Goal: Check status: Check status

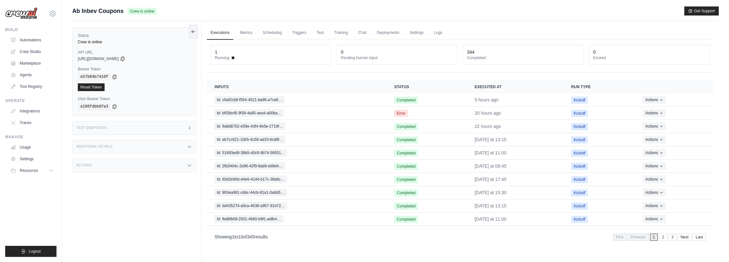
click at [122, 165] on div "Actions" at bounding box center [134, 165] width 124 height 14
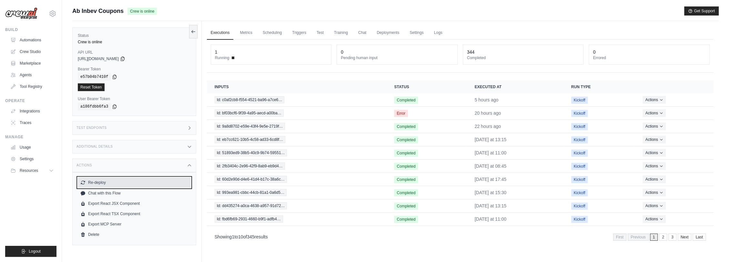
click at [114, 182] on button "Re-deploy" at bounding box center [134, 182] width 113 height 10
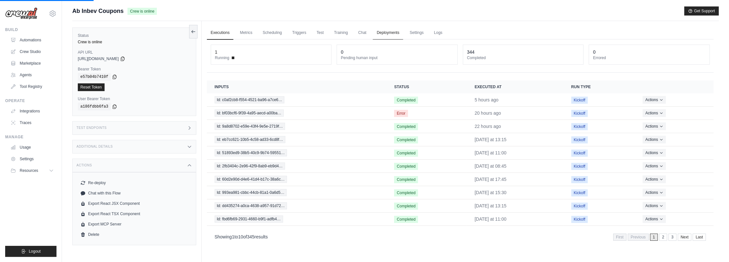
click at [389, 28] on link "Deployments" at bounding box center [388, 33] width 30 height 14
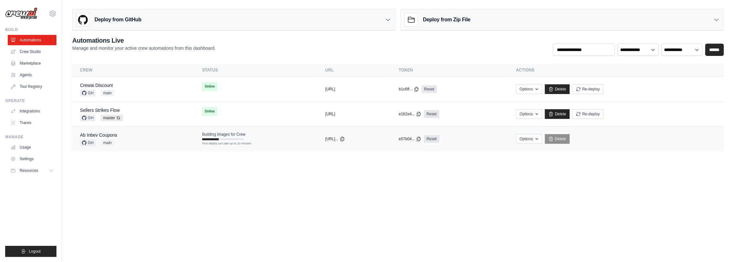
click at [232, 137] on td "Building Images for Crew First deploy can take up to 10 minutes" at bounding box center [256, 135] width 123 height 19
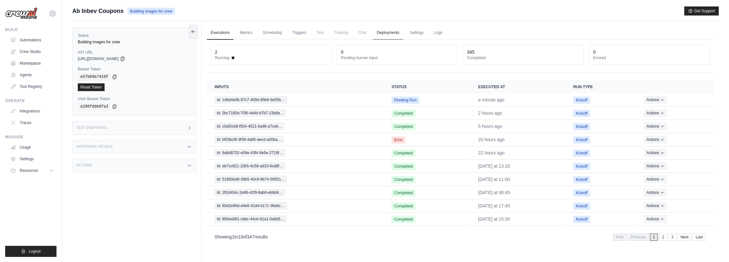
click at [394, 32] on link "Deployments" at bounding box center [388, 33] width 30 height 14
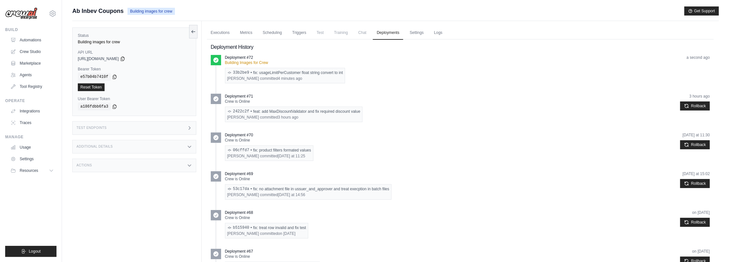
click at [362, 36] on span "Chat" at bounding box center [362, 32] width 16 height 13
click at [400, 35] on link "Deployments" at bounding box center [388, 33] width 30 height 14
click at [221, 31] on link "Executions" at bounding box center [220, 33] width 27 height 14
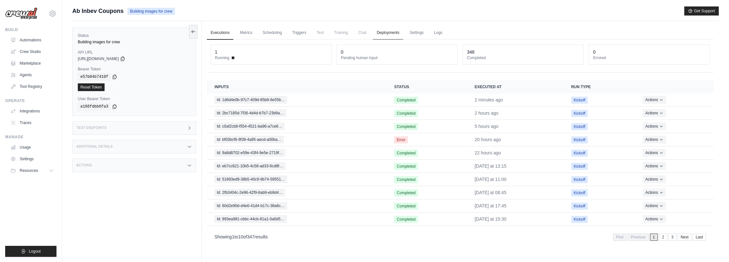
click at [392, 35] on link "Deployments" at bounding box center [388, 33] width 30 height 14
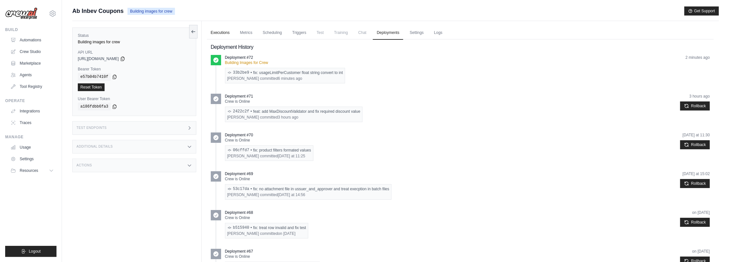
click at [217, 34] on link "Executions" at bounding box center [220, 33] width 27 height 14
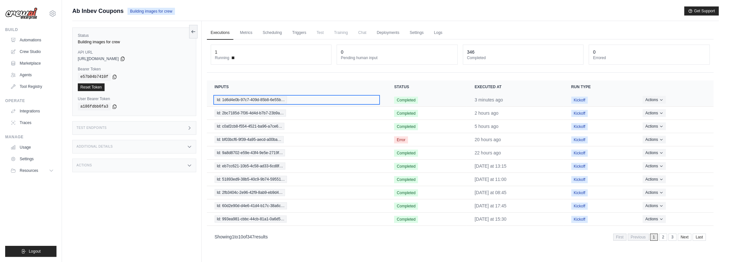
click at [244, 99] on span "Id: 1d6d4e0b-97c7-409d-85b8-6e55b…" at bounding box center [251, 99] width 73 height 7
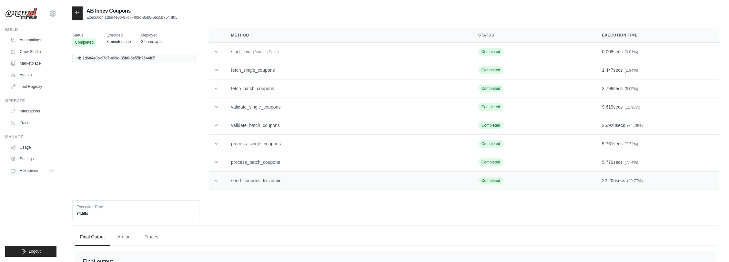
click at [274, 180] on td "send_coupons_to_admin" at bounding box center [346, 180] width 247 height 18
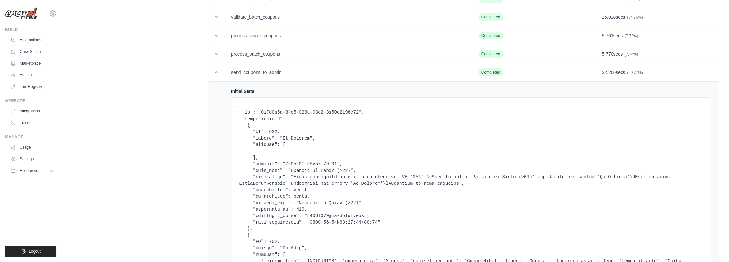
scroll to position [107, 0]
click at [262, 53] on td "process_batch_coupons" at bounding box center [346, 54] width 247 height 18
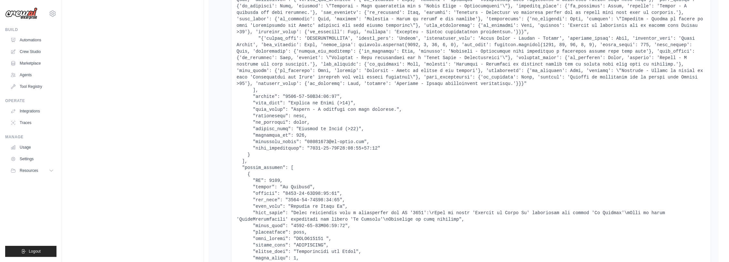
scroll to position [717, 0]
drag, startPoint x: 388, startPoint y: 110, endPoint x: 256, endPoint y: 108, distance: 132.6
click at [256, 108] on pre at bounding box center [471, 62] width 469 height 1175
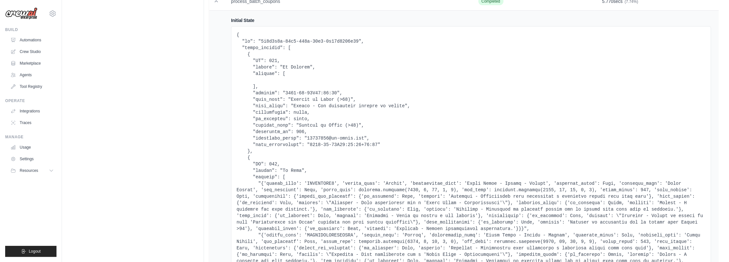
scroll to position [143, 0]
